Goal: Transaction & Acquisition: Purchase product/service

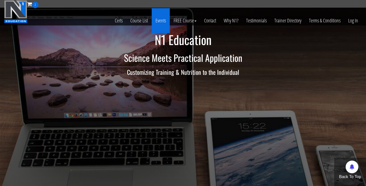
click at [161, 22] on link "Events" at bounding box center [161, 20] width 18 height 25
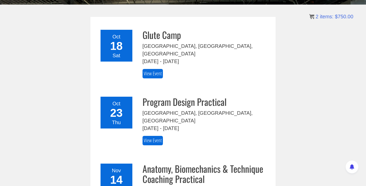
scroll to position [78, 0]
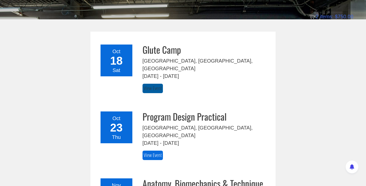
click at [157, 84] on link "View Event" at bounding box center [152, 88] width 20 height 9
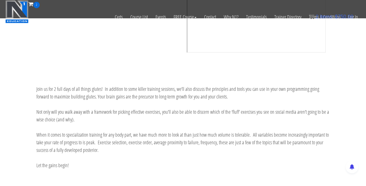
scroll to position [172, 0]
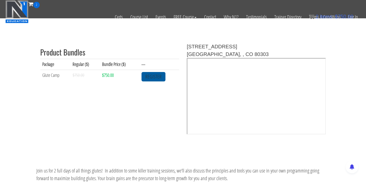
click at [159, 78] on link "REGISTER" at bounding box center [153, 76] width 24 height 9
click at [202, 2] on div "2 Certs Course List Events FREE Course Course Preview – Biomechanics Course Pre…" at bounding box center [183, 9] width 358 height 18
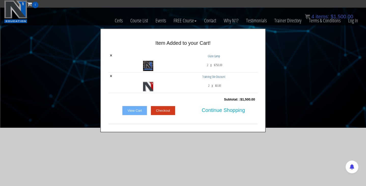
click at [139, 109] on link "View Cart" at bounding box center [134, 111] width 25 height 10
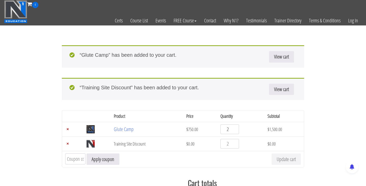
type input "1"
click at [236, 132] on input "1" at bounding box center [229, 129] width 19 height 10
click at [327, 119] on section "“Glute Camp” has been added to your cart. View cart “Training Site Discount” ha…" at bounding box center [183, 149] width 366 height 232
type input "1"
drag, startPoint x: 236, startPoint y: 146, endPoint x: 287, endPoint y: 165, distance: 54.1
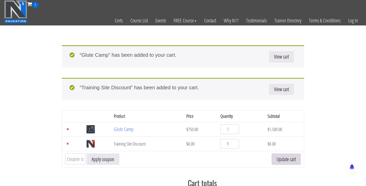
click at [236, 146] on input "1" at bounding box center [229, 144] width 19 height 10
drag, startPoint x: 284, startPoint y: 163, endPoint x: 336, endPoint y: 56, distance: 118.6
click at [284, 163] on button "Update cart" at bounding box center [285, 158] width 29 height 11
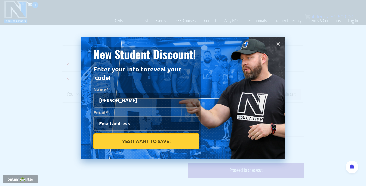
click at [147, 93] on input "Gabriela" at bounding box center [146, 100] width 106 height 15
type input "Gabriela Londono"
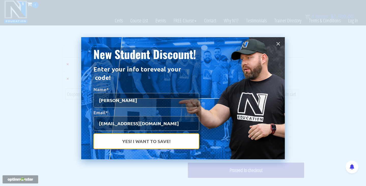
type input "gaaby743@gmail.com"
click at [150, 133] on button "Yes! I Want To Save!" at bounding box center [146, 141] width 106 height 16
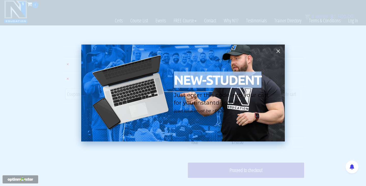
drag, startPoint x: 175, startPoint y: 82, endPoint x: 268, endPoint y: 82, distance: 93.3
click at [269, 82] on p "NEW-STUDENT" at bounding box center [224, 79] width 101 height 13
copy span "NEW-STUDENT"
click at [277, 50] on icon at bounding box center [278, 51] width 6 height 6
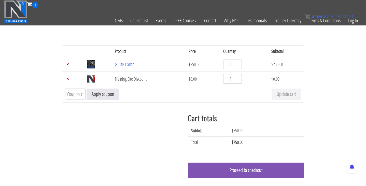
click at [68, 94] on input "Coupon:" at bounding box center [75, 93] width 20 height 11
paste input "NEW-STUDENT"
type input "NEW-STUDENT"
click at [103, 94] on button "Apply coupon" at bounding box center [102, 93] width 33 height 11
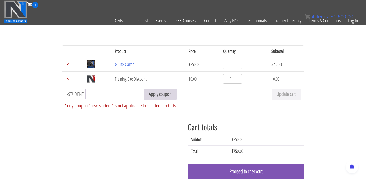
click at [167, 94] on button "Apply coupon" at bounding box center [160, 93] width 33 height 11
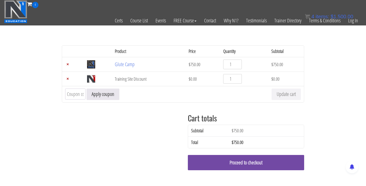
click at [236, 163] on link "Proceed to checkout" at bounding box center [246, 162] width 116 height 15
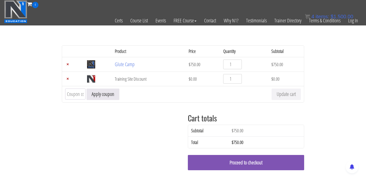
click at [303, 1] on div "4 Certs Course List Events FREE Course Course Preview – Biomechanics Course Pre…" at bounding box center [183, 12] width 358 height 25
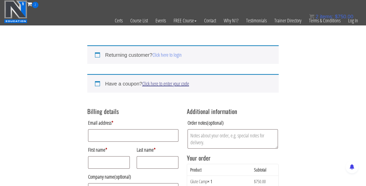
click at [178, 85] on link "Click here to enter your code" at bounding box center [165, 83] width 47 height 7
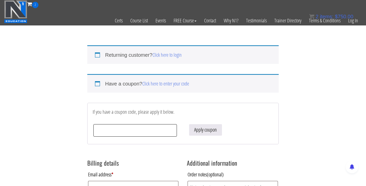
paste input "Mo Oishi"
drag, startPoint x: 159, startPoint y: 129, endPoint x: 85, endPoint y: 124, distance: 74.4
type input "NEW-STUDENT"
click at [206, 130] on button "Apply coupon" at bounding box center [205, 129] width 33 height 11
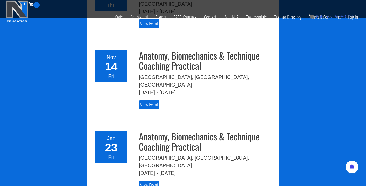
scroll to position [775, 0]
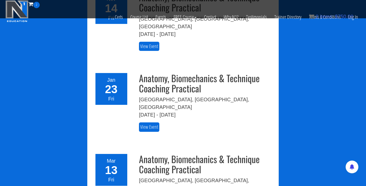
click at [153, 154] on div "Anatomy, Biomechanics & Technique Coaching Practical Boulder, CO, United States…" at bounding box center [207, 177] width 136 height 46
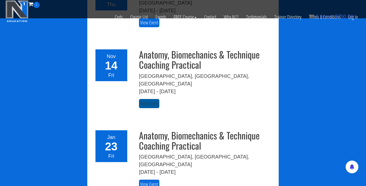
click at [151, 99] on link "View Event" at bounding box center [149, 103] width 20 height 9
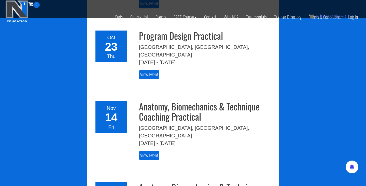
scroll to position [635, 0]
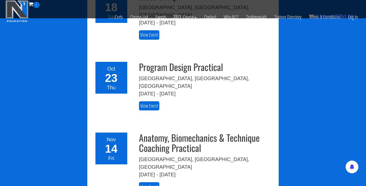
click at [153, 62] on h3 "Program Design Practical" at bounding box center [207, 67] width 136 height 10
click at [152, 101] on link "View Event" at bounding box center [149, 105] width 20 height 9
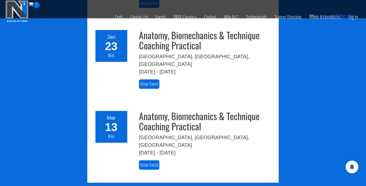
scroll to position [886, 0]
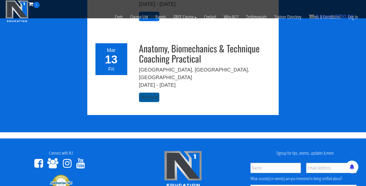
click at [147, 93] on link "View Event" at bounding box center [149, 97] width 20 height 9
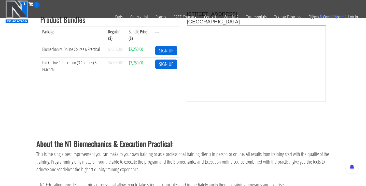
scroll to position [170, 0]
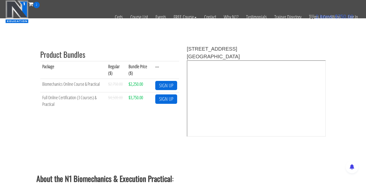
click at [82, 82] on td "Biomechanics Online Course & Practical" at bounding box center [73, 86] width 66 height 14
click at [67, 91] on td "Biomechanics Online Course & Practical" at bounding box center [73, 86] width 66 height 14
click at [68, 96] on td "Full Online Certification (3 Courses) & Practical" at bounding box center [73, 100] width 66 height 17
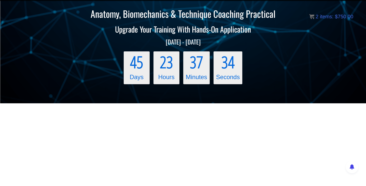
scroll to position [0, 0]
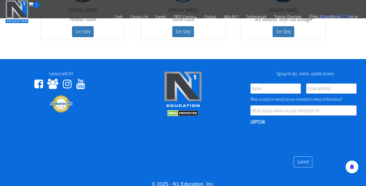
scroll to position [948, 0]
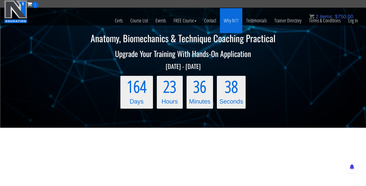
click at [228, 22] on link "Why N1?" at bounding box center [231, 20] width 22 height 25
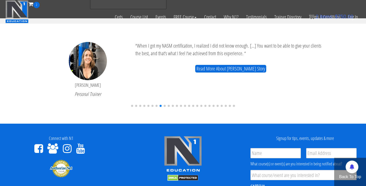
scroll to position [1250, 0]
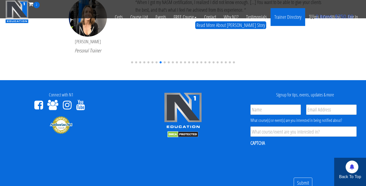
click at [273, 22] on link "Trainer Directory" at bounding box center [287, 17] width 35 height 18
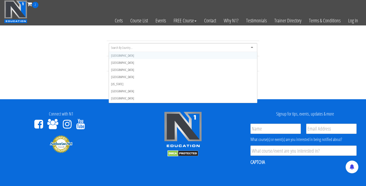
click at [200, 46] on div at bounding box center [183, 47] width 149 height 9
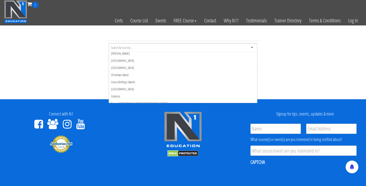
scroll to position [382, 0]
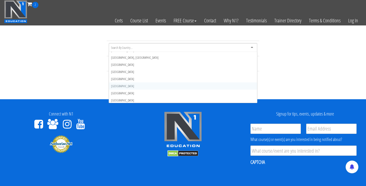
click at [90, 80] on div "[GEOGRAPHIC_DATA] [GEOGRAPHIC_DATA] [GEOGRAPHIC_DATA] [GEOGRAPHIC_DATA] [US_STA…" at bounding box center [183, 67] width 366 height 53
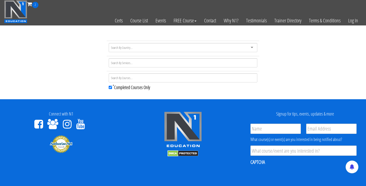
click at [66, 126] on icon at bounding box center [67, 124] width 9 height 10
